Goal: Book appointment/travel/reservation

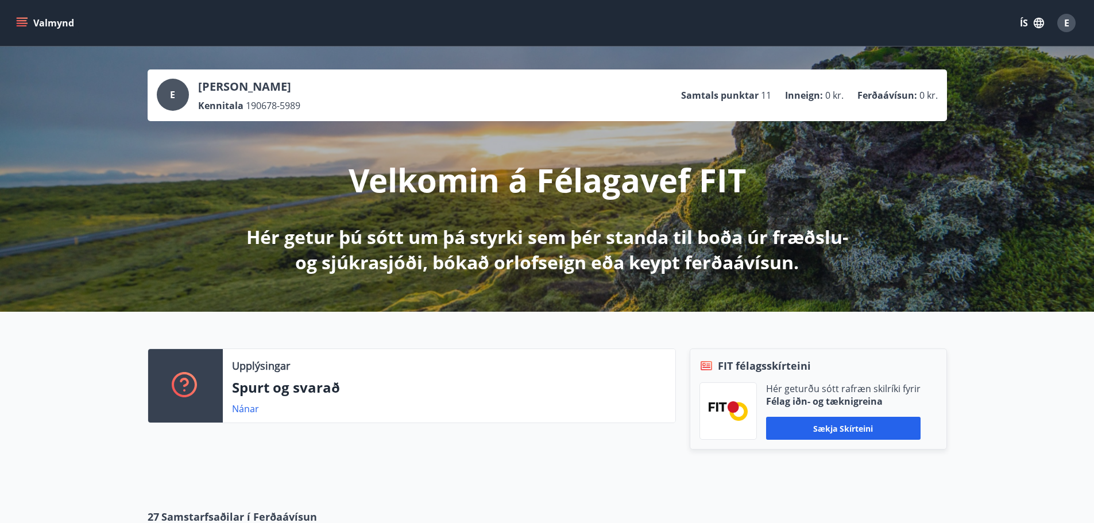
click at [23, 18] on icon "menu" at bounding box center [23, 18] width 13 height 1
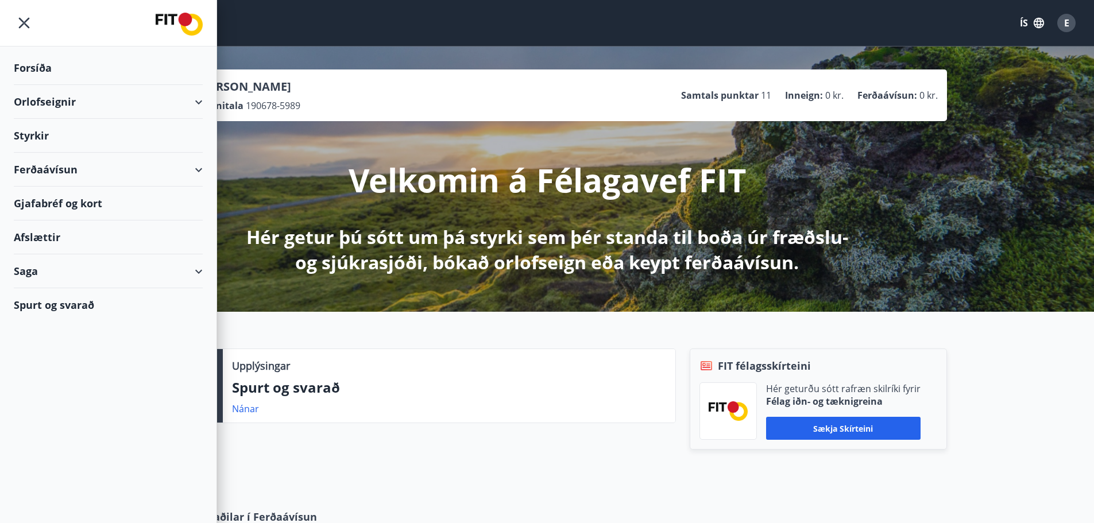
click at [99, 105] on div "Orlofseignir" at bounding box center [108, 102] width 189 height 34
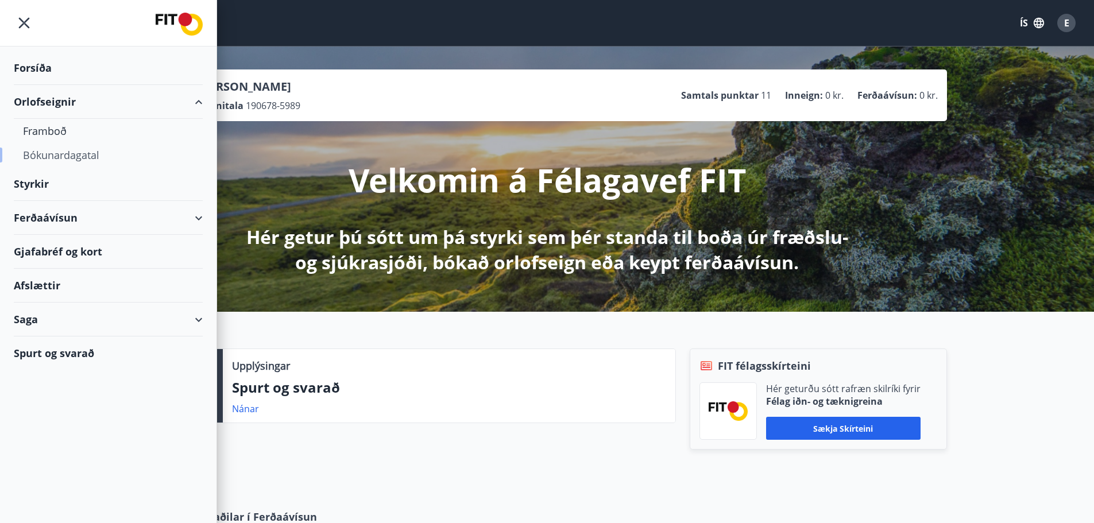
click at [83, 158] on div "Bókunardagatal" at bounding box center [108, 155] width 171 height 24
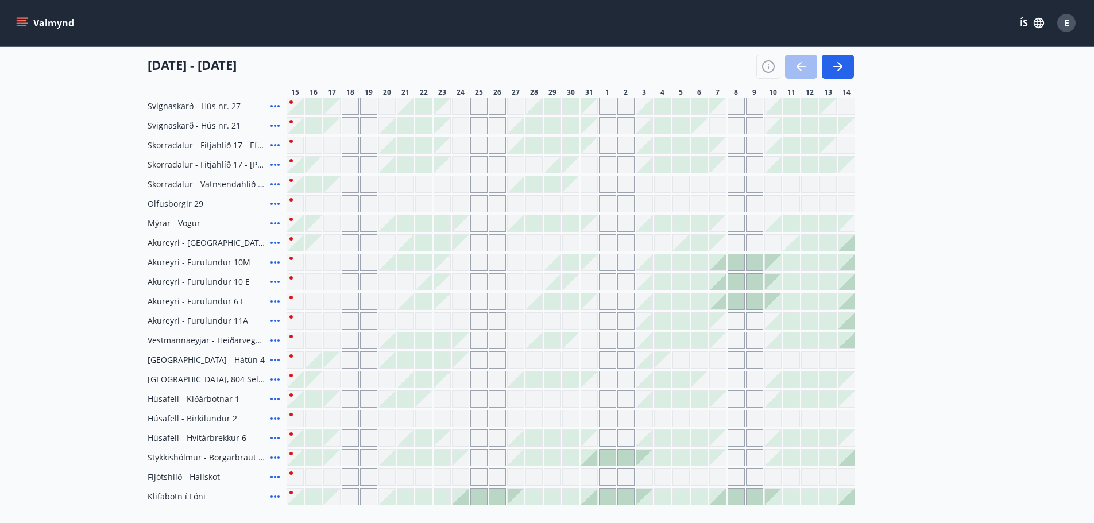
scroll to position [402, 0]
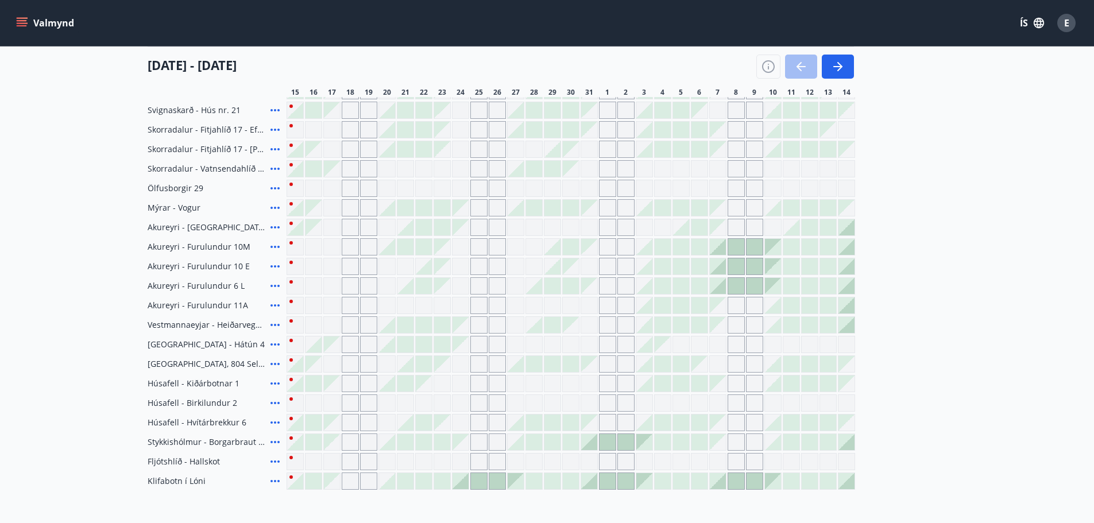
click at [290, 164] on div at bounding box center [295, 168] width 17 height 17
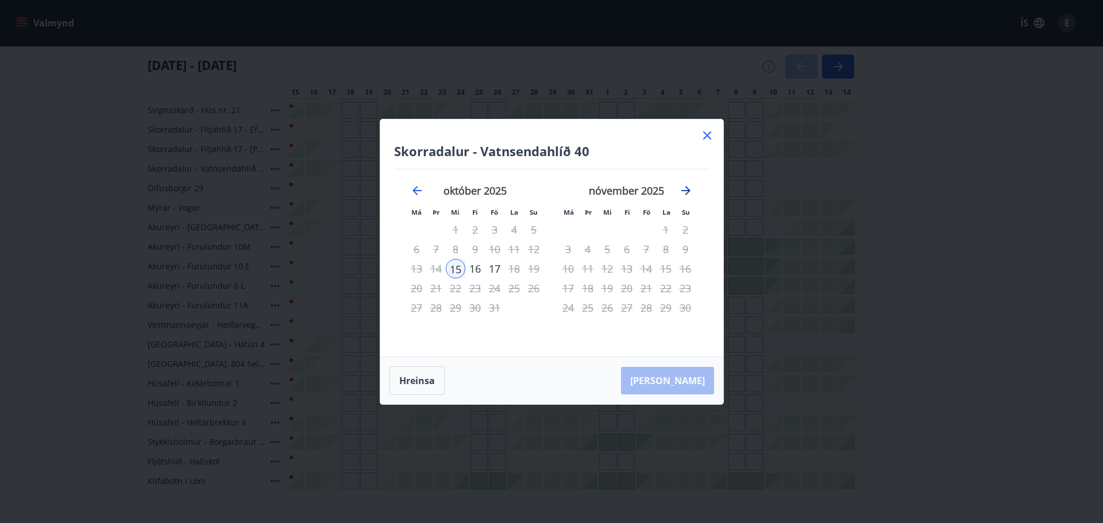
click at [682, 188] on icon "Move forward to switch to the next month." at bounding box center [686, 191] width 14 height 14
click at [683, 188] on icon "Move forward to switch to the next month." at bounding box center [686, 191] width 14 height 14
click at [684, 184] on icon "Move forward to switch to the next month." at bounding box center [686, 191] width 14 height 14
click at [705, 133] on icon at bounding box center [707, 136] width 8 height 8
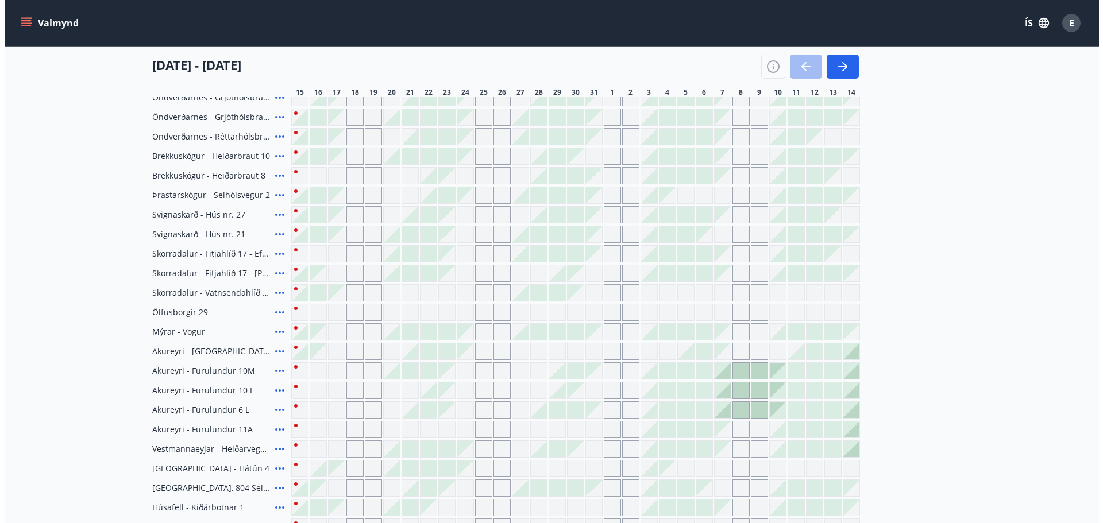
scroll to position [115, 0]
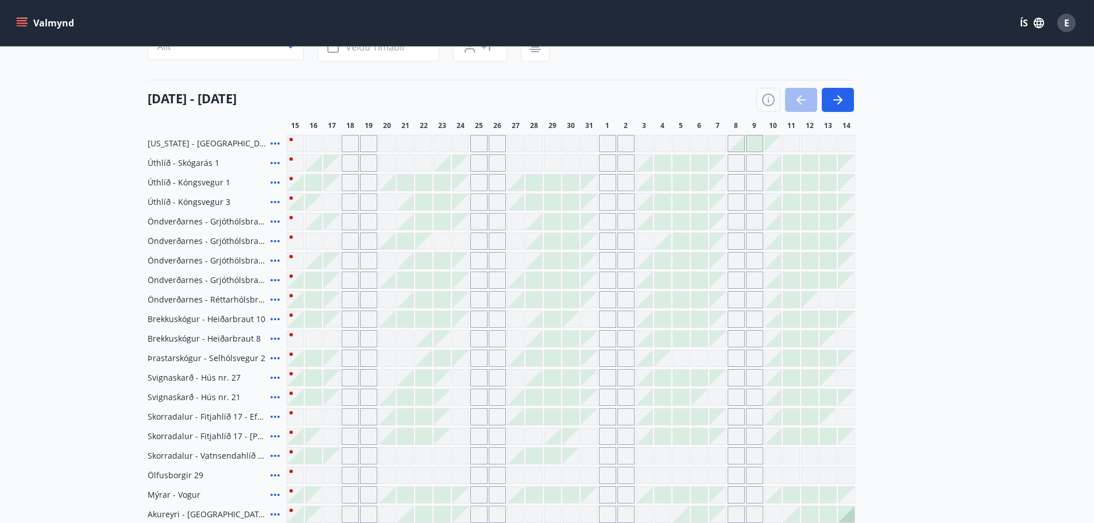
click at [273, 144] on icon at bounding box center [275, 144] width 14 height 14
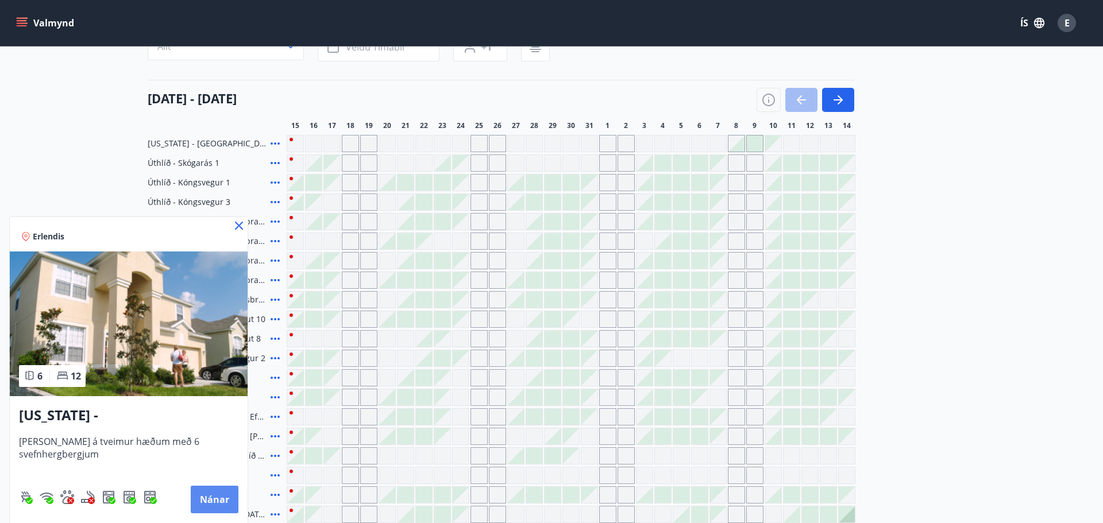
click at [202, 493] on button "Nánar" at bounding box center [215, 500] width 48 height 28
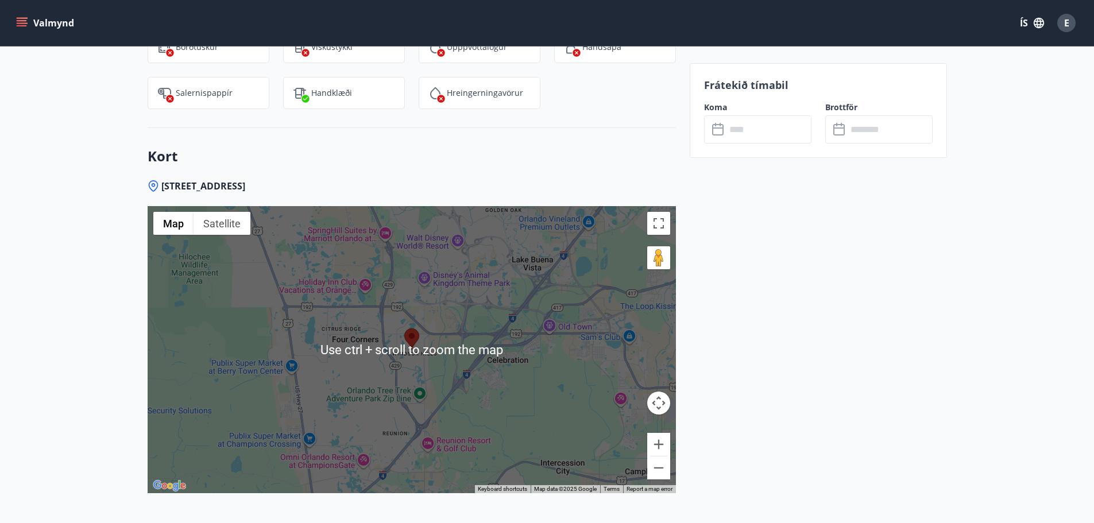
scroll to position [1723, 0]
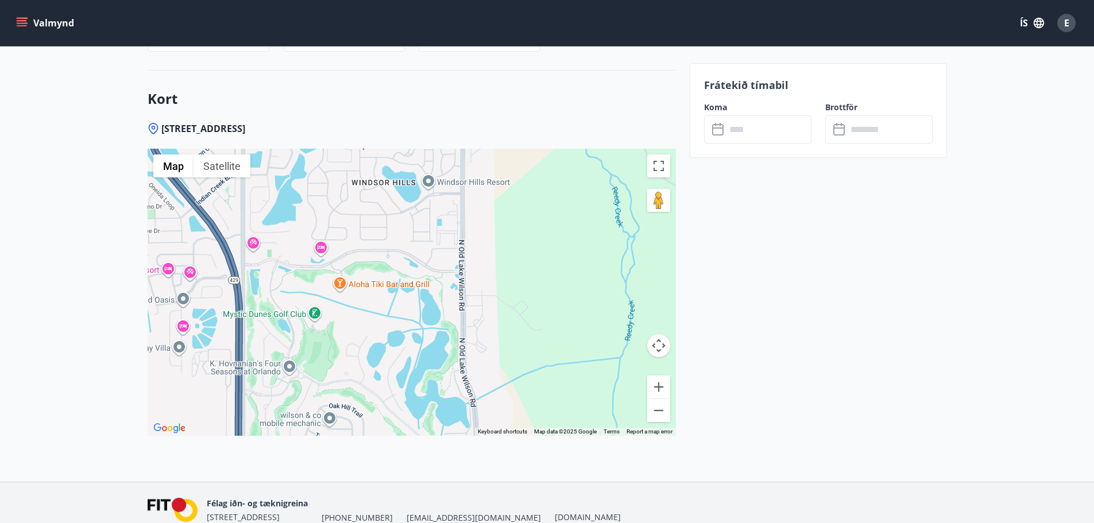
drag, startPoint x: 415, startPoint y: 310, endPoint x: 453, endPoint y: 229, distance: 89.7
click at [454, 242] on div at bounding box center [412, 292] width 528 height 287
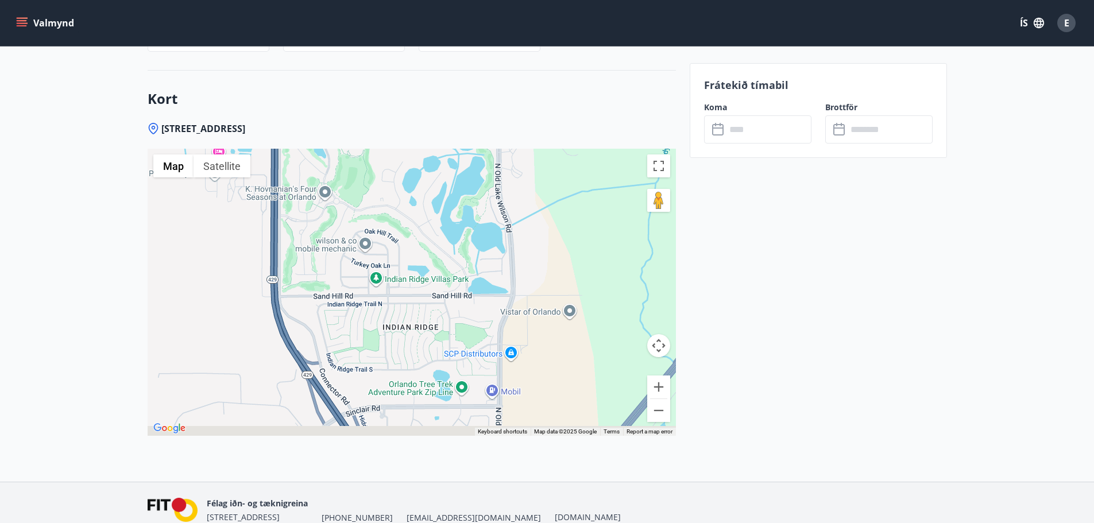
drag, startPoint x: 396, startPoint y: 335, endPoint x: 401, endPoint y: 198, distance: 137.4
click at [401, 199] on div at bounding box center [412, 292] width 528 height 287
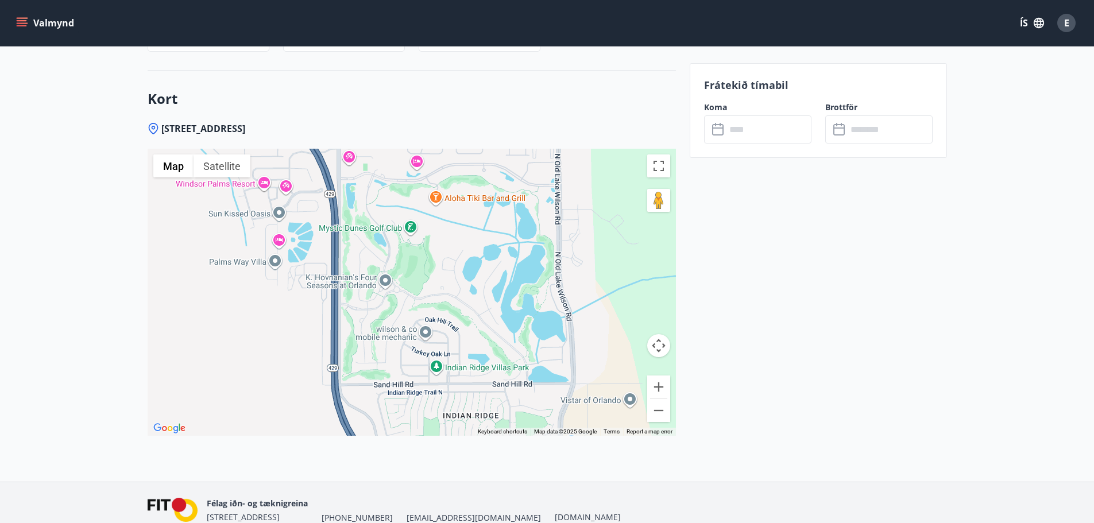
drag, startPoint x: 393, startPoint y: 210, endPoint x: 454, endPoint y: 311, distance: 117.7
click at [454, 311] on div at bounding box center [412, 292] width 528 height 287
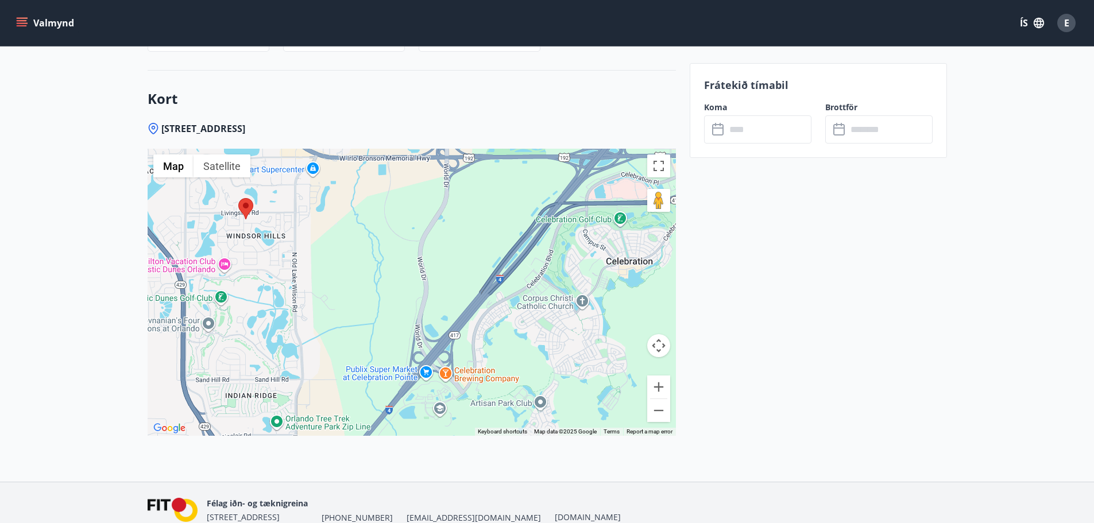
drag, startPoint x: 496, startPoint y: 256, endPoint x: 276, endPoint y: 321, distance: 229.9
click at [276, 321] on div at bounding box center [412, 292] width 528 height 287
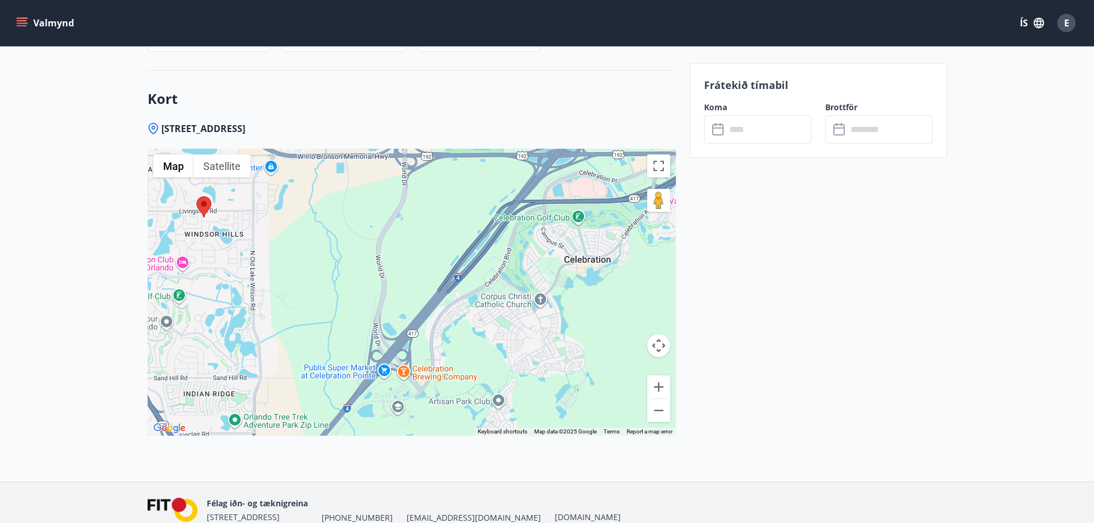
drag, startPoint x: 461, startPoint y: 286, endPoint x: 422, endPoint y: 280, distance: 40.1
click at [422, 280] on div at bounding box center [412, 292] width 528 height 287
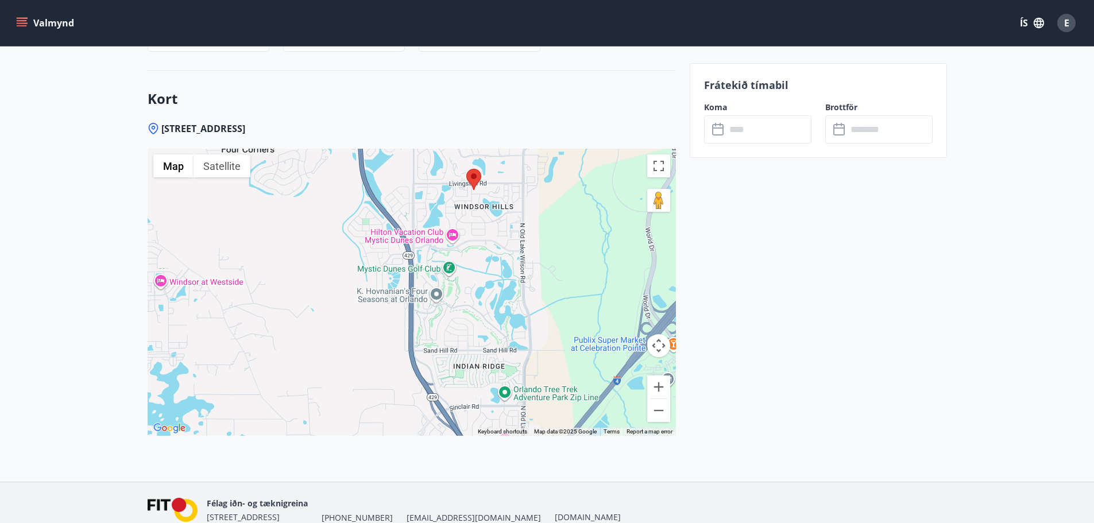
drag, startPoint x: 352, startPoint y: 298, endPoint x: 631, endPoint y: 271, distance: 281.0
click at [631, 271] on div at bounding box center [412, 292] width 528 height 287
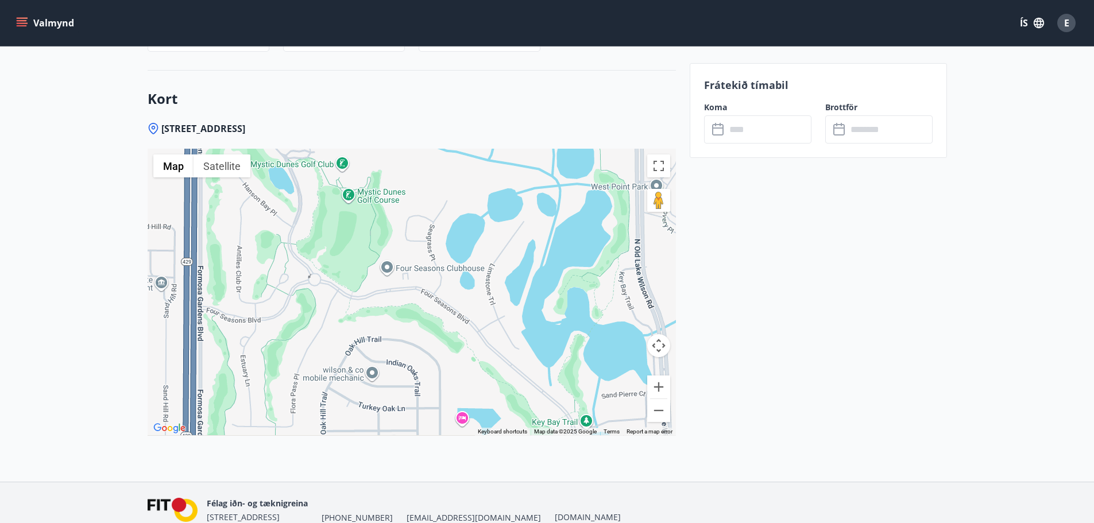
drag, startPoint x: 433, startPoint y: 325, endPoint x: 449, endPoint y: 265, distance: 61.9
click at [449, 265] on div at bounding box center [412, 292] width 528 height 287
click at [378, 195] on div at bounding box center [412, 292] width 528 height 287
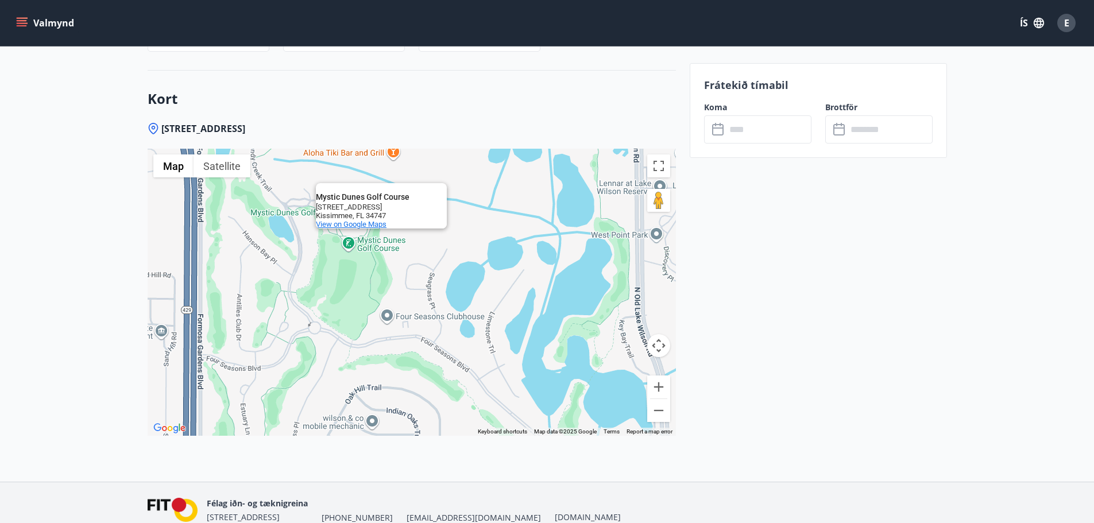
click at [364, 222] on span "View on Google Maps" at bounding box center [351, 224] width 71 height 9
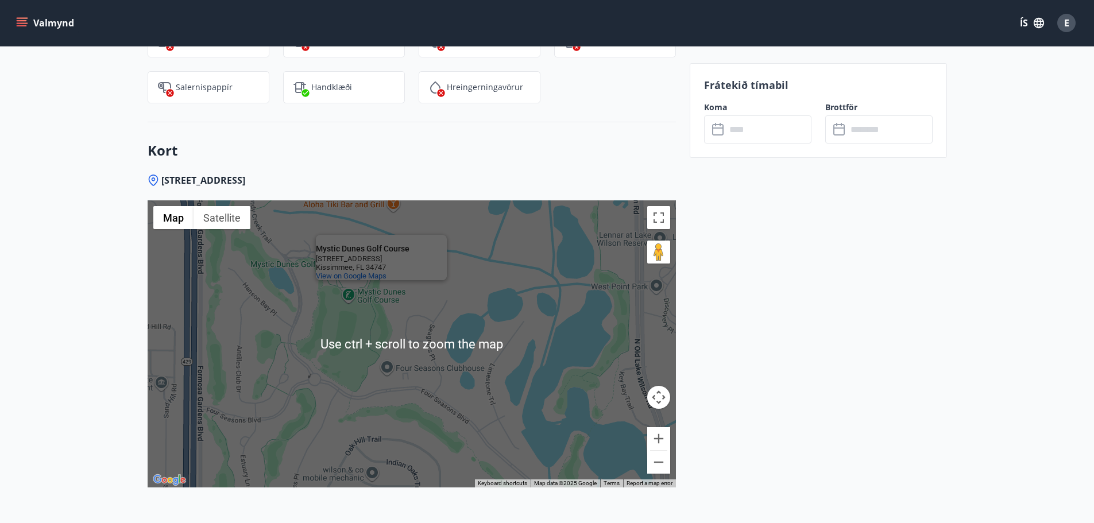
scroll to position [1664, 0]
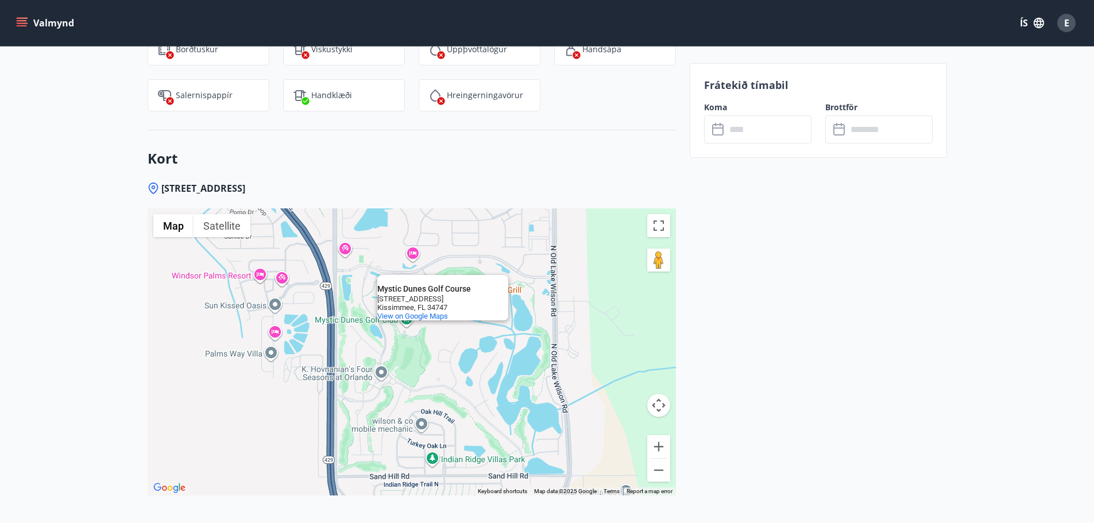
drag, startPoint x: 476, startPoint y: 313, endPoint x: 484, endPoint y: 378, distance: 65.4
click at [484, 376] on div "Mystic Dunes Golf Course Mystic Dunes Golf Course 7900 Mystic Dunes Ln Kissimme…" at bounding box center [412, 352] width 528 height 287
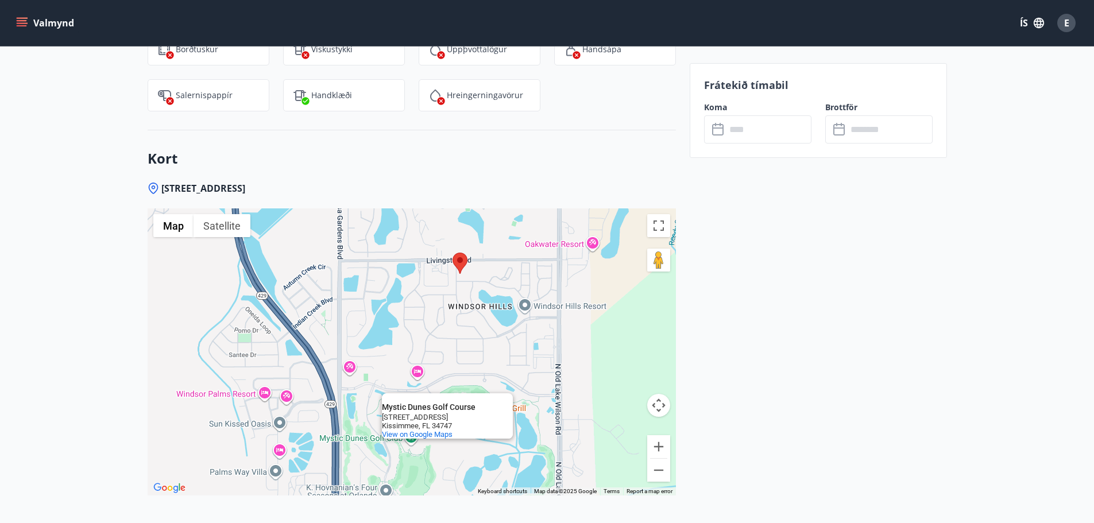
drag, startPoint x: 509, startPoint y: 294, endPoint x: 502, endPoint y: 355, distance: 61.8
click at [502, 355] on div "Mystic Dunes Golf Course Mystic Dunes Golf Course 7900 Mystic Dunes Ln Kissimme…" at bounding box center [412, 352] width 528 height 287
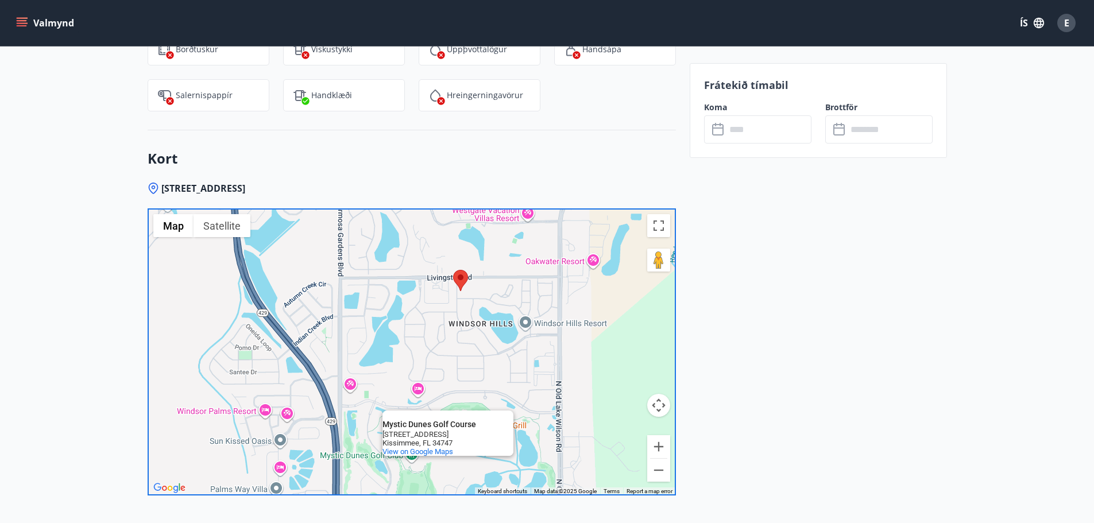
click at [463, 288] on img at bounding box center [460, 280] width 15 height 21
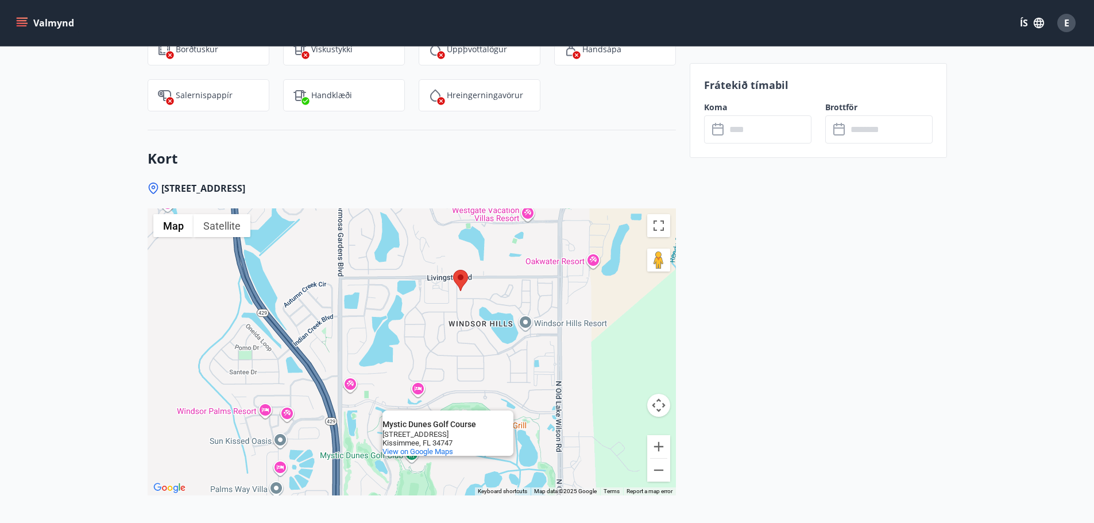
click at [453, 270] on area at bounding box center [453, 270] width 0 height 0
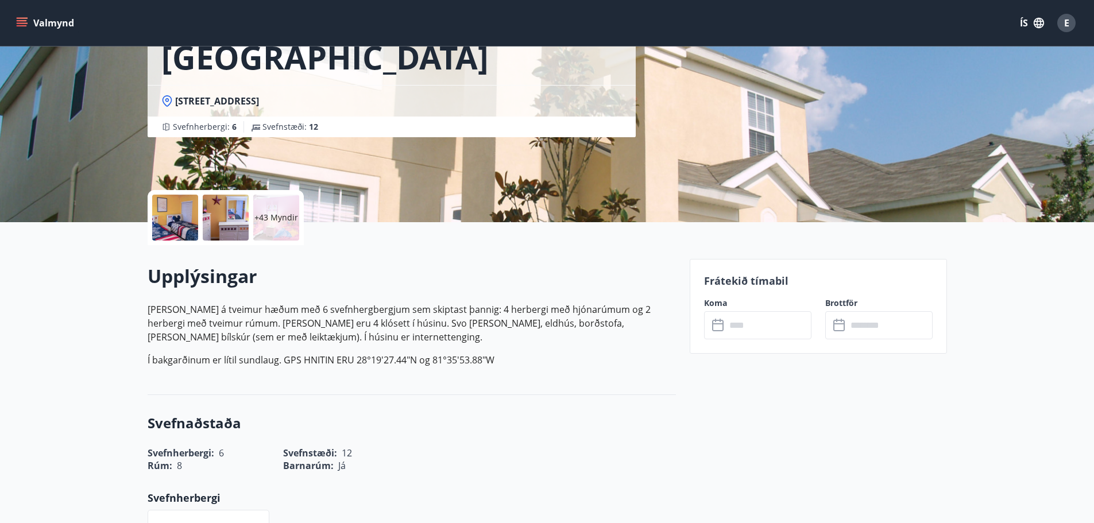
scroll to position [55, 0]
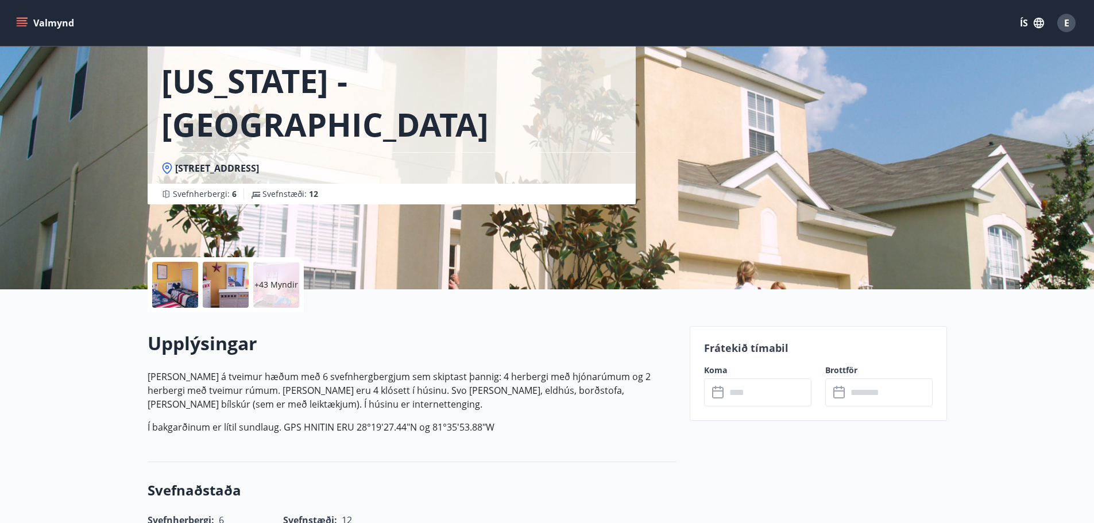
click at [163, 285] on div at bounding box center [175, 285] width 46 height 46
click at [184, 283] on div at bounding box center [175, 285] width 46 height 46
click at [221, 273] on div at bounding box center [226, 285] width 46 height 46
click at [268, 278] on div "+43 Myndir" at bounding box center [276, 285] width 46 height 46
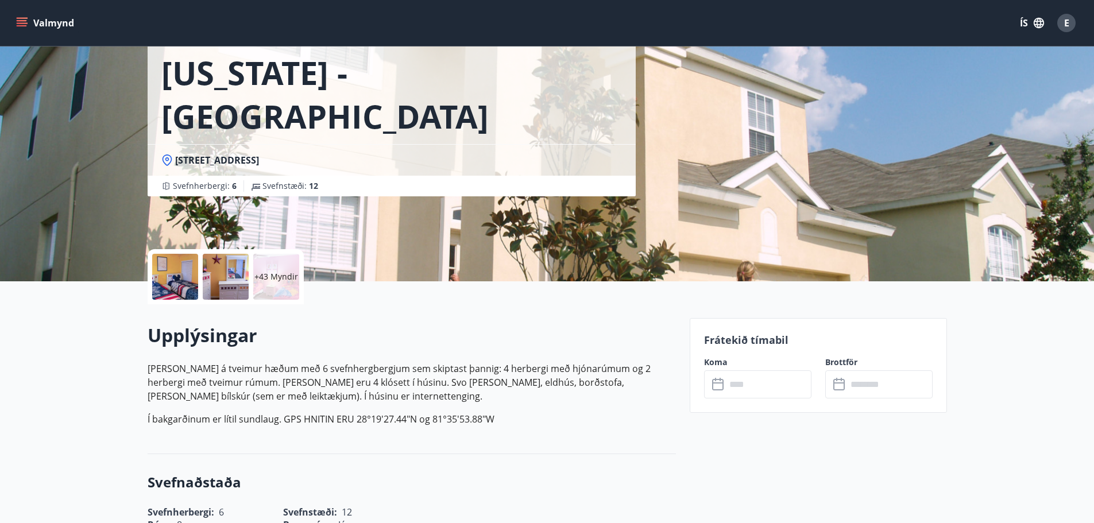
scroll to position [0, 0]
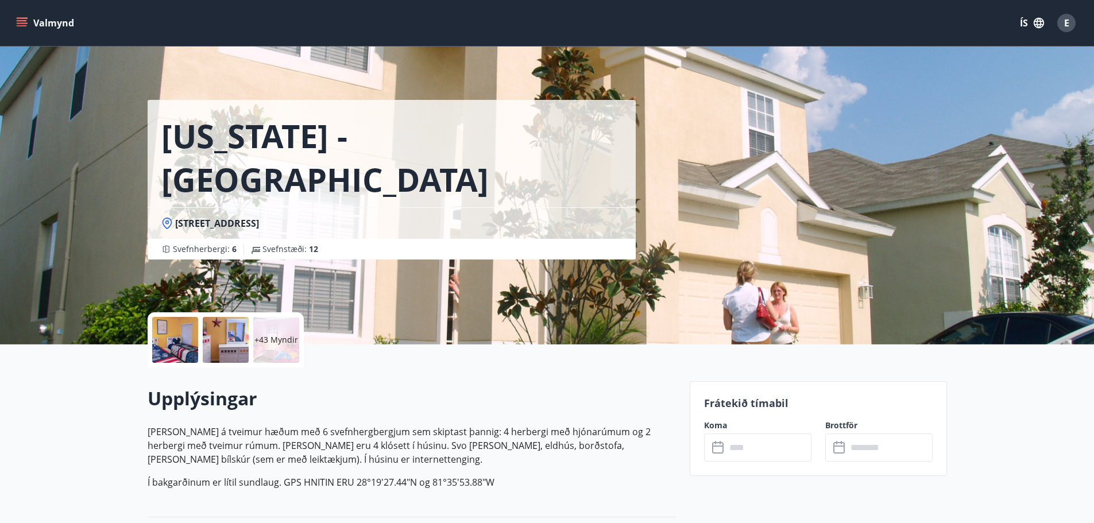
click at [774, 452] on input "text" at bounding box center [769, 448] width 86 height 28
click at [744, 446] on input "text" at bounding box center [769, 448] width 86 height 28
click at [718, 449] on icon at bounding box center [719, 448] width 14 height 14
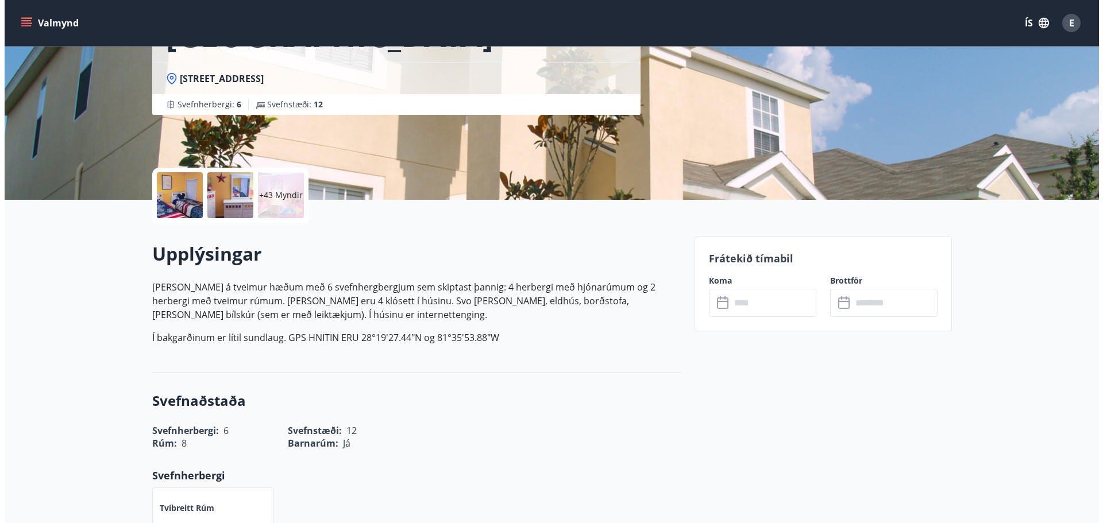
scroll to position [172, 0]
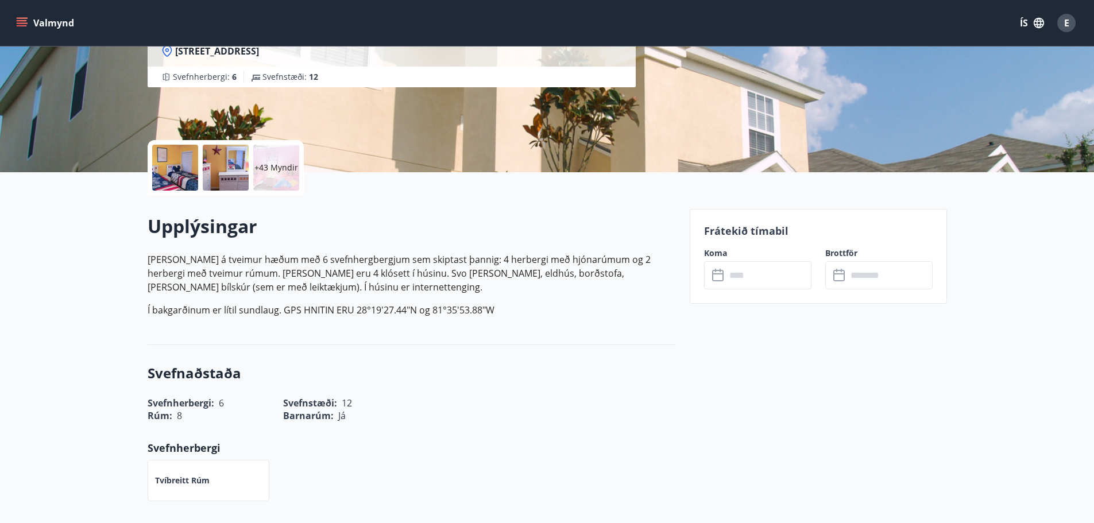
click at [177, 164] on div at bounding box center [175, 168] width 46 height 46
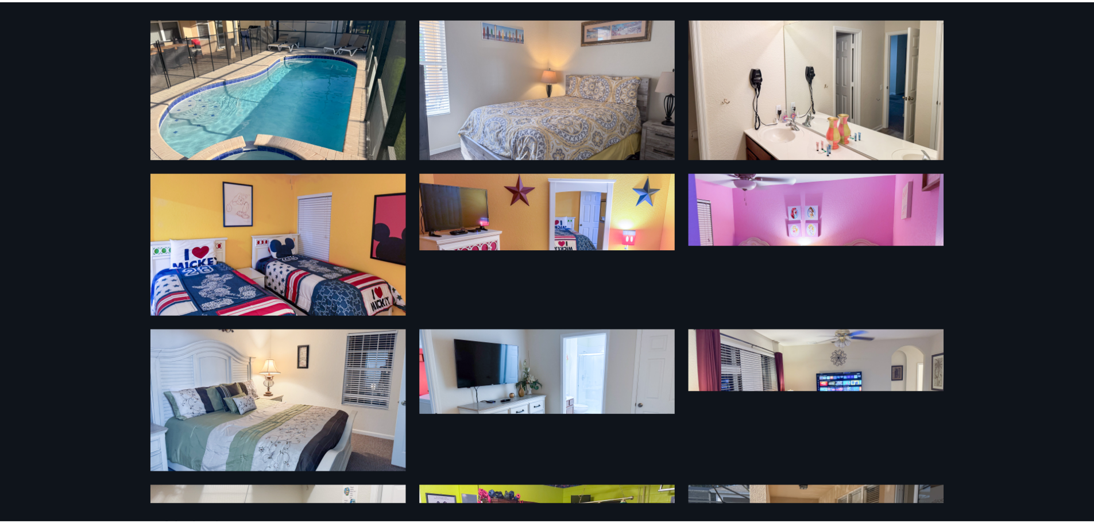
scroll to position [0, 0]
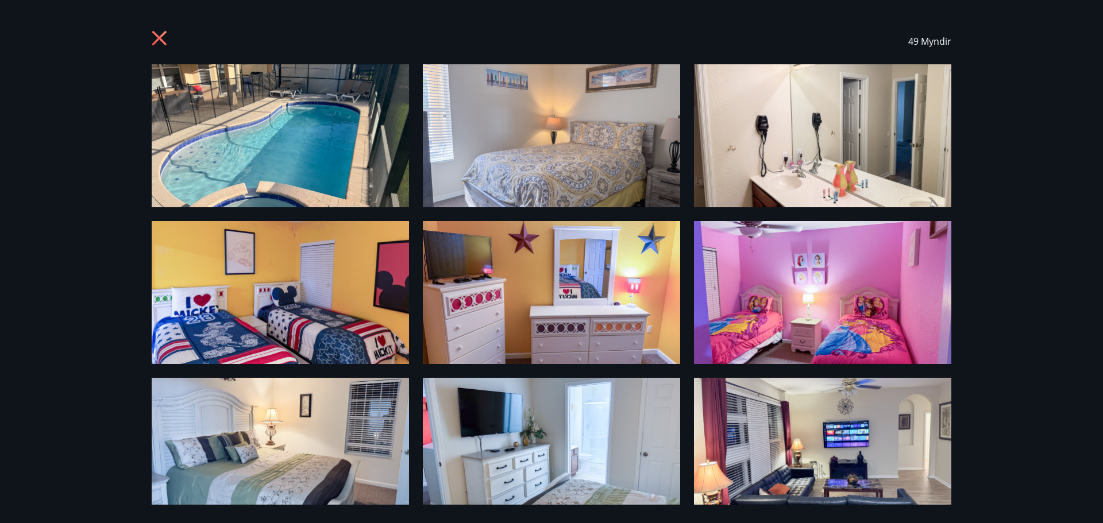
click at [162, 36] on icon at bounding box center [159, 38] width 14 height 14
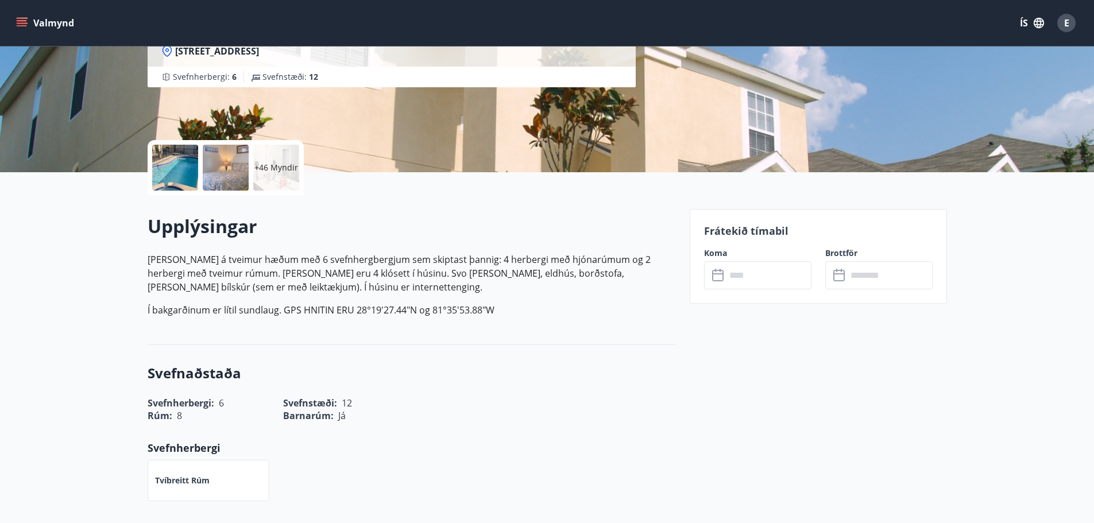
click at [736, 276] on input "text" at bounding box center [769, 275] width 86 height 28
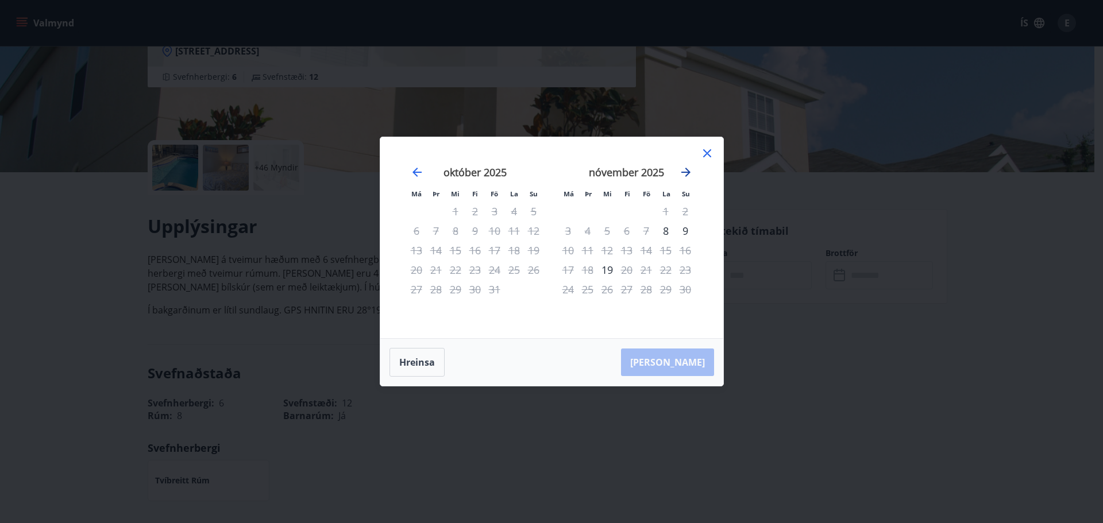
click at [690, 173] on icon "Move forward to switch to the next month." at bounding box center [686, 172] width 14 height 14
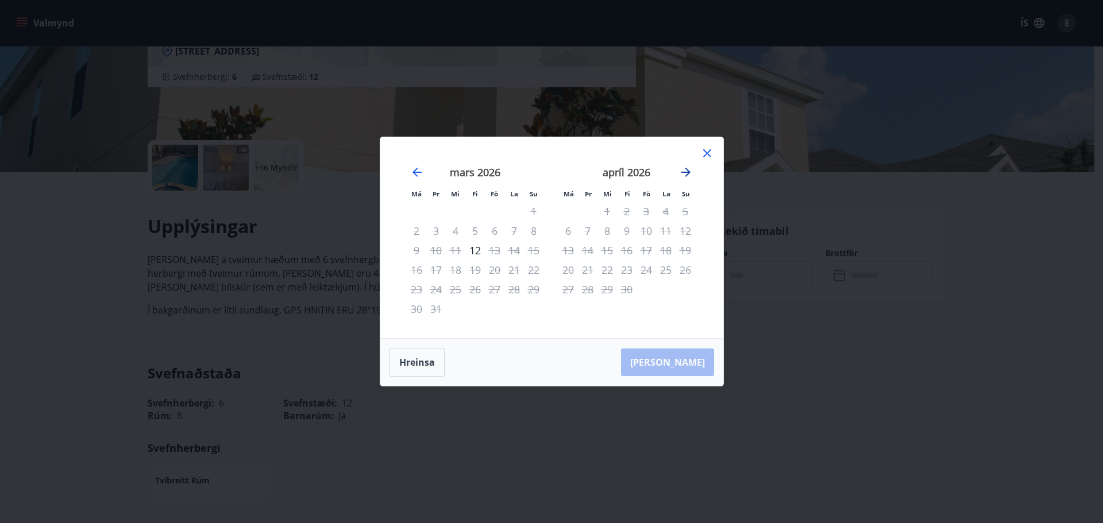
click at [690, 173] on icon "Move forward to switch to the next month." at bounding box center [686, 172] width 14 height 14
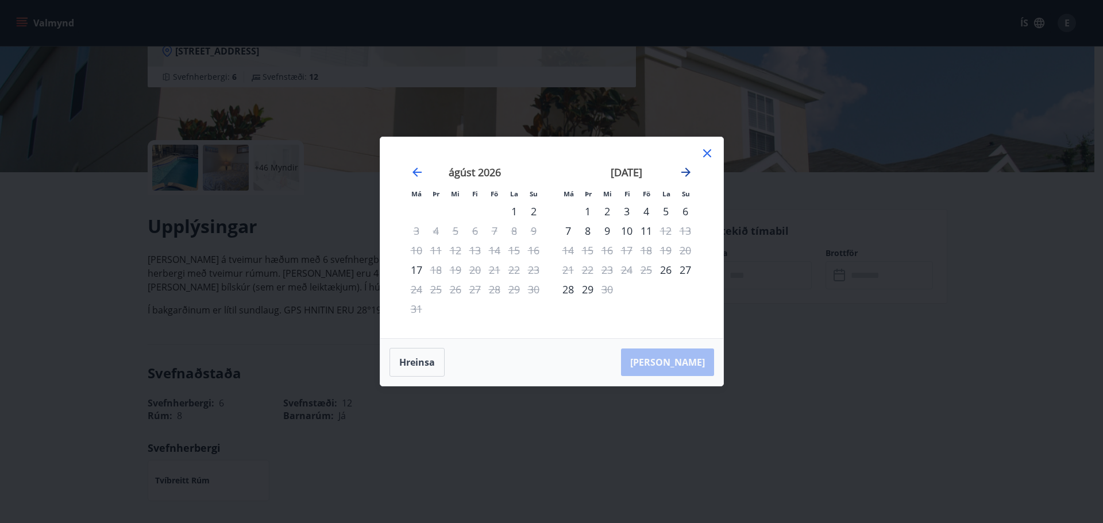
click at [686, 170] on icon "Move forward to switch to the next month." at bounding box center [685, 172] width 9 height 9
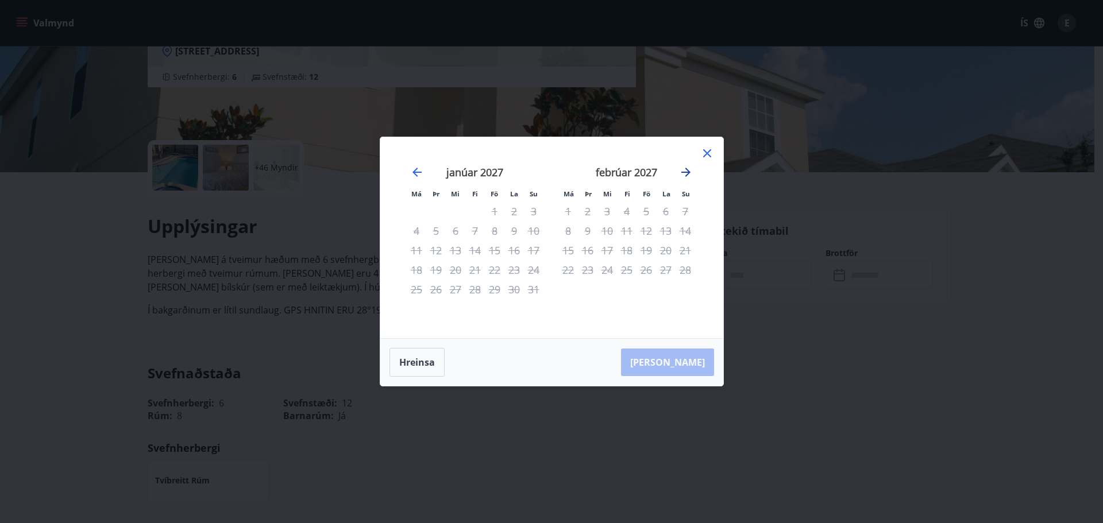
click at [686, 170] on icon "Move forward to switch to the next month." at bounding box center [685, 172] width 9 height 9
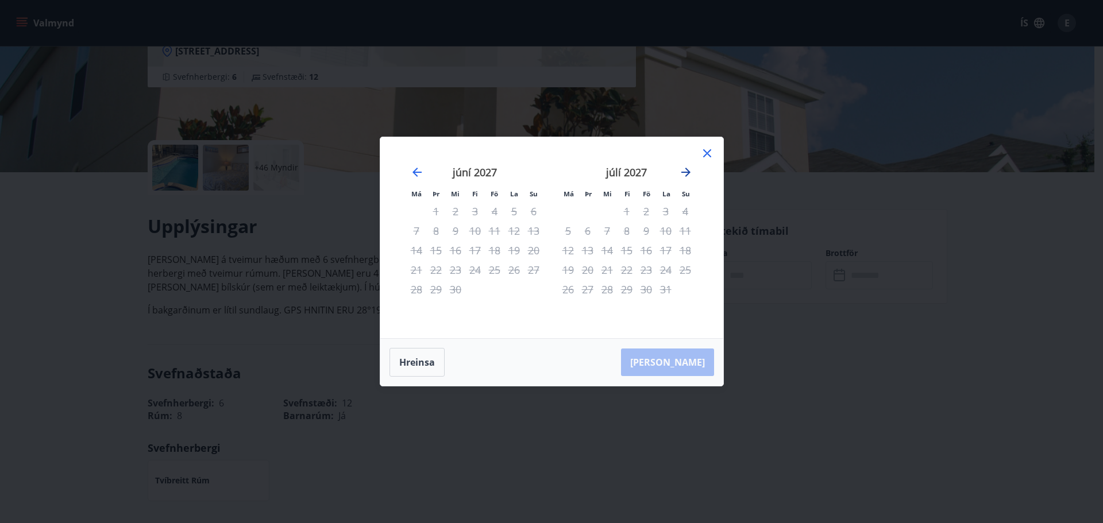
click at [686, 170] on icon "Move forward to switch to the next month." at bounding box center [685, 172] width 9 height 9
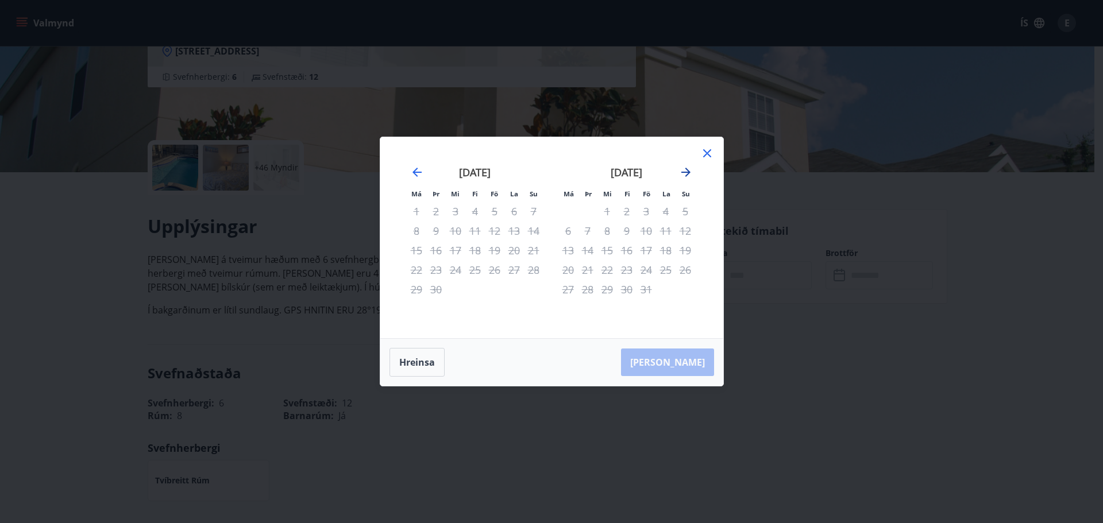
click at [686, 170] on icon "Move forward to switch to the next month." at bounding box center [685, 172] width 9 height 9
click at [418, 175] on icon "Move backward to switch to the previous month." at bounding box center [417, 172] width 14 height 14
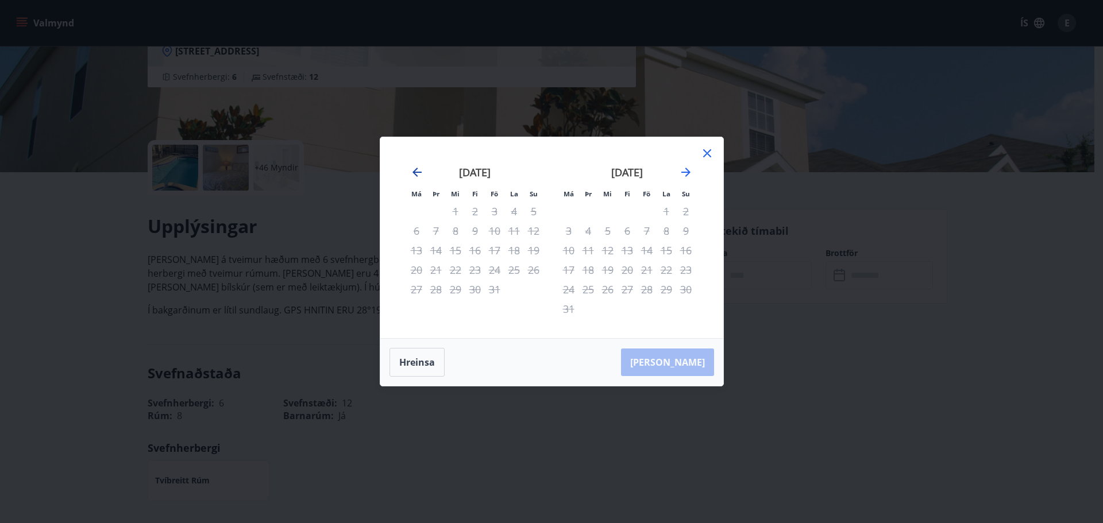
click at [418, 175] on icon "Move backward to switch to the previous month." at bounding box center [417, 172] width 14 height 14
click at [417, 173] on icon "Move backward to switch to the previous month." at bounding box center [416, 172] width 9 height 9
click at [415, 171] on icon "Move backward to switch to the previous month." at bounding box center [416, 172] width 9 height 9
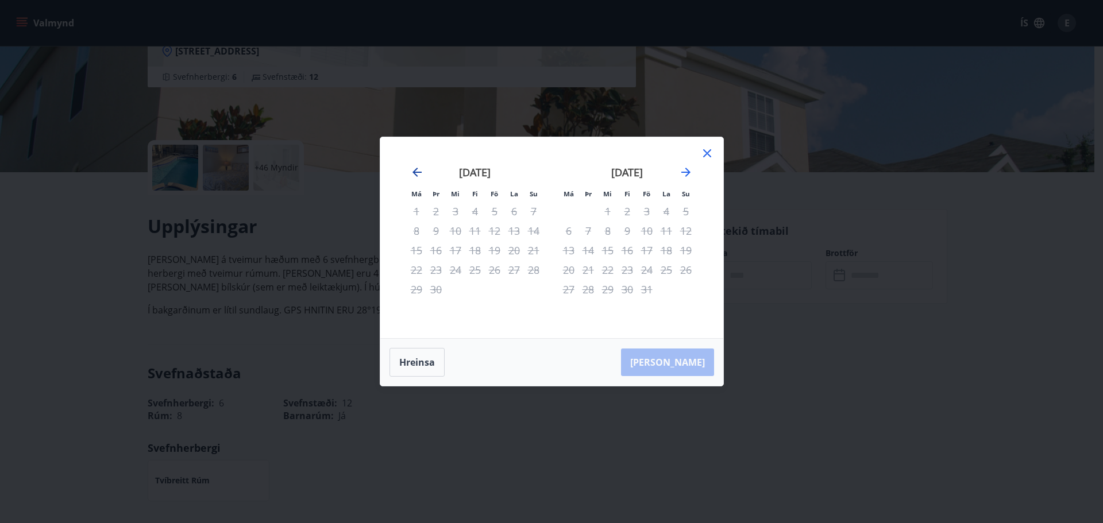
click at [415, 169] on icon "Move backward to switch to the previous month." at bounding box center [417, 172] width 14 height 14
click at [420, 364] on button "Hreinsa" at bounding box center [416, 362] width 55 height 29
click at [709, 152] on icon at bounding box center [707, 153] width 14 height 14
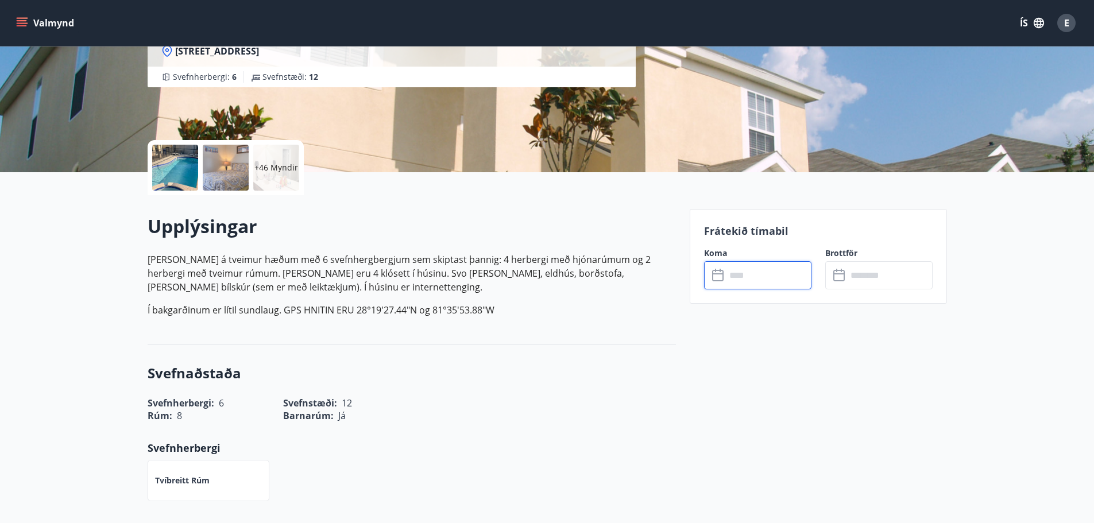
click at [750, 275] on input "text" at bounding box center [769, 275] width 86 height 28
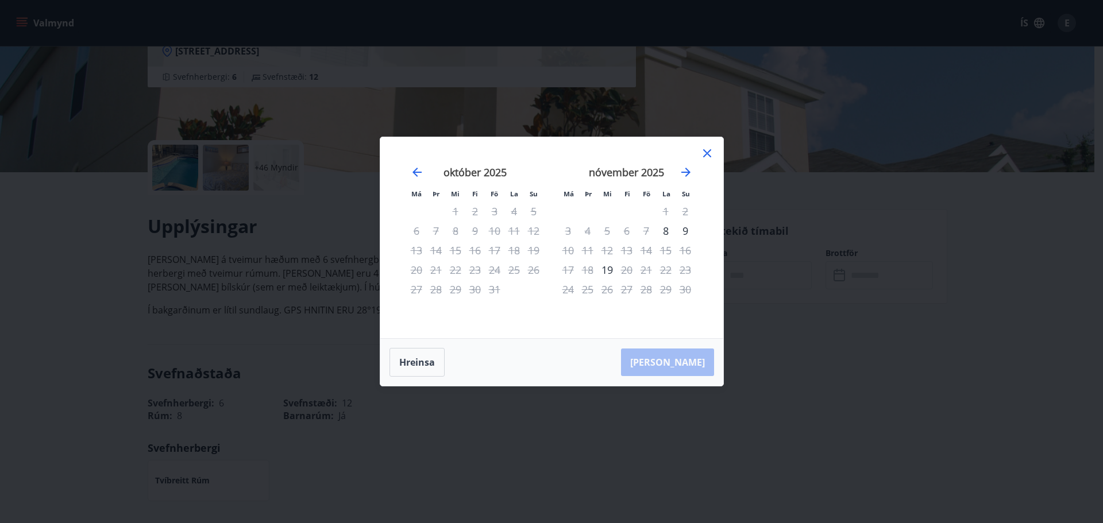
click at [710, 154] on icon at bounding box center [707, 153] width 14 height 14
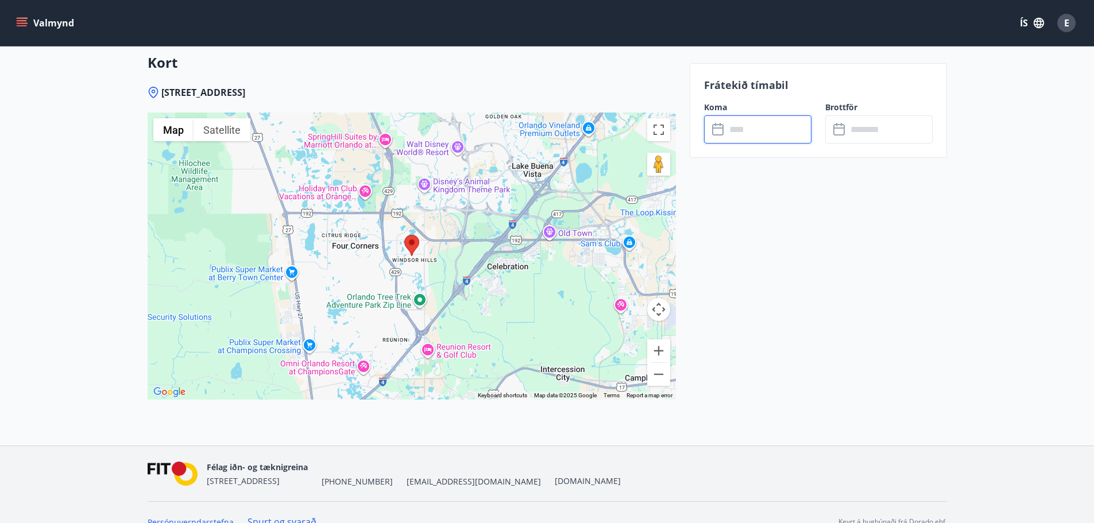
scroll to position [1778, 0]
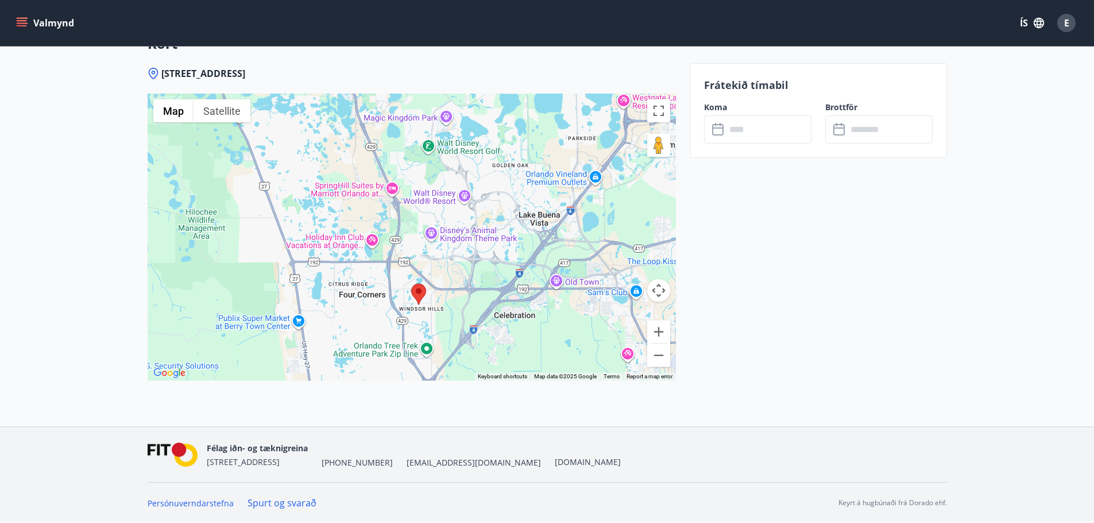
drag, startPoint x: 523, startPoint y: 173, endPoint x: 539, endPoint y: 222, distance: 52.0
click at [539, 222] on div at bounding box center [412, 237] width 528 height 287
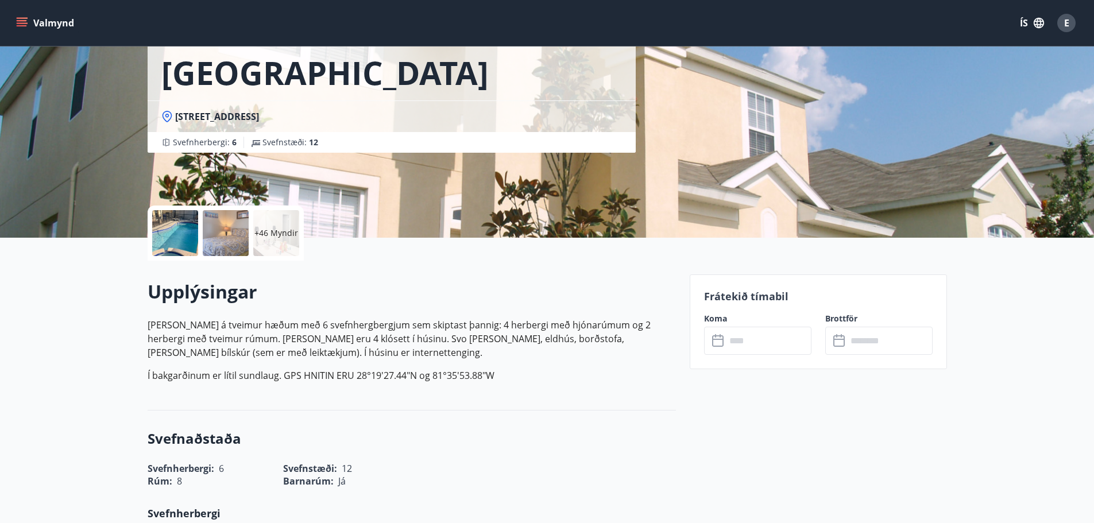
scroll to position [115, 0]
